Goal: Task Accomplishment & Management: Manage account settings

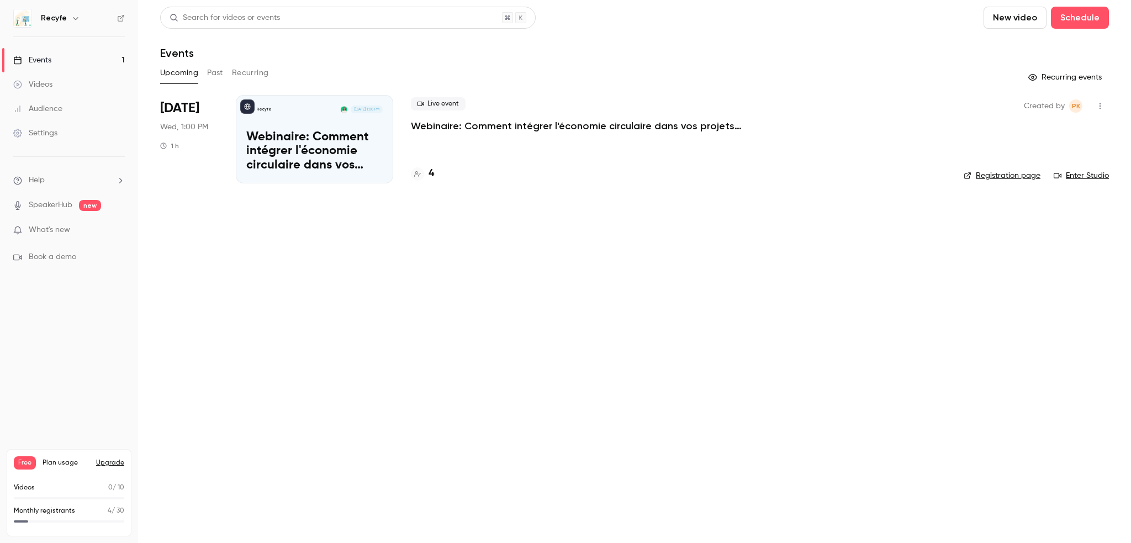
click at [413, 118] on div "Live event Webinaire: Comment intégrer l'économie circulaire dans vos projets ?" at bounding box center [678, 114] width 535 height 35
click at [428, 129] on p "Webinaire: Comment intégrer l'économie circulaire dans vos projets ?" at bounding box center [576, 125] width 331 height 13
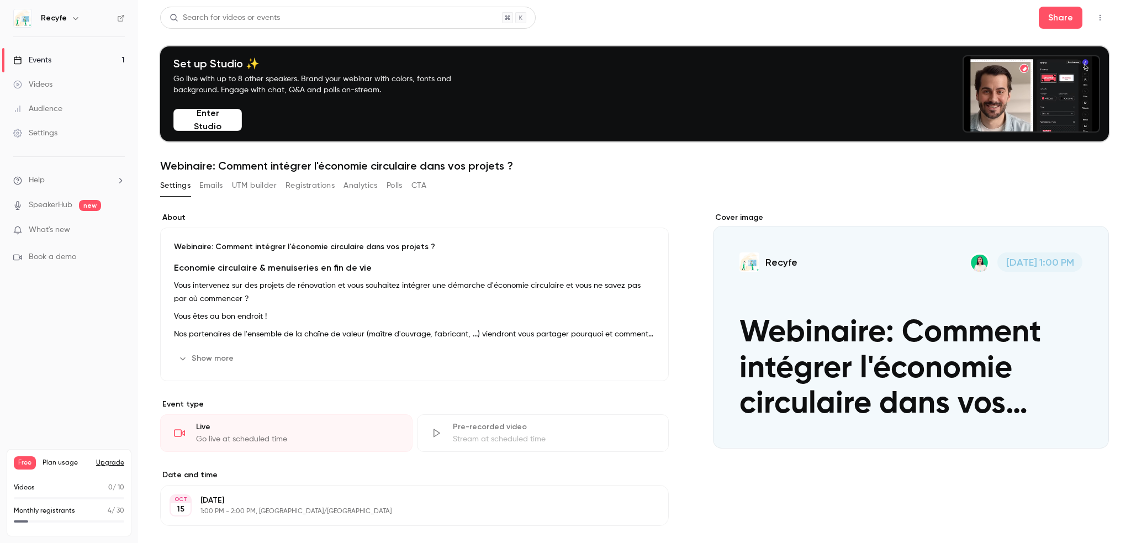
click at [296, 184] on button "Registrations" at bounding box center [309, 186] width 49 height 18
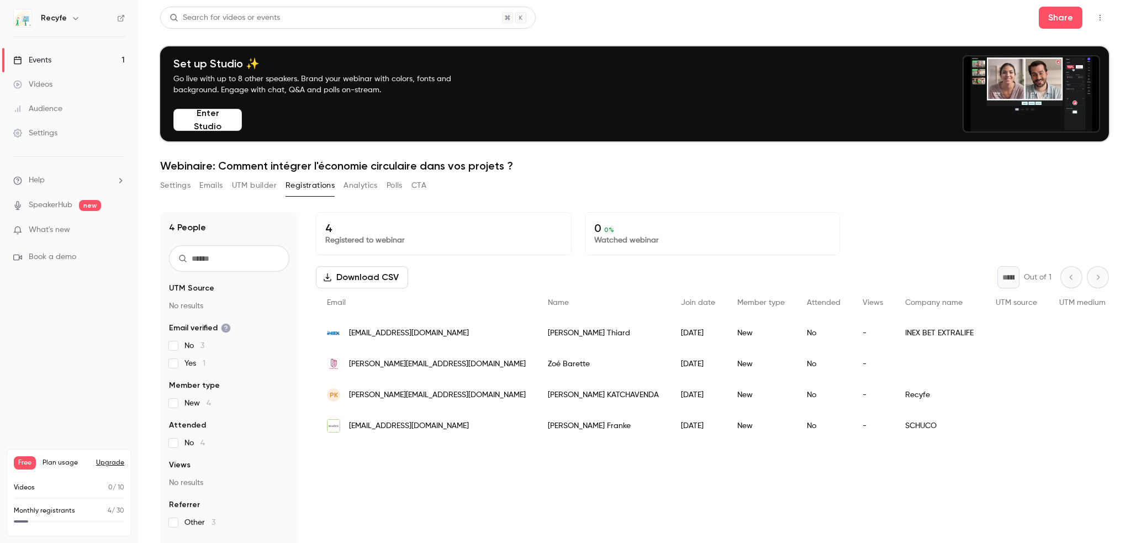
click at [61, 59] on link "Events 1" at bounding box center [69, 60] width 138 height 24
